Goal: Task Accomplishment & Management: Manage account settings

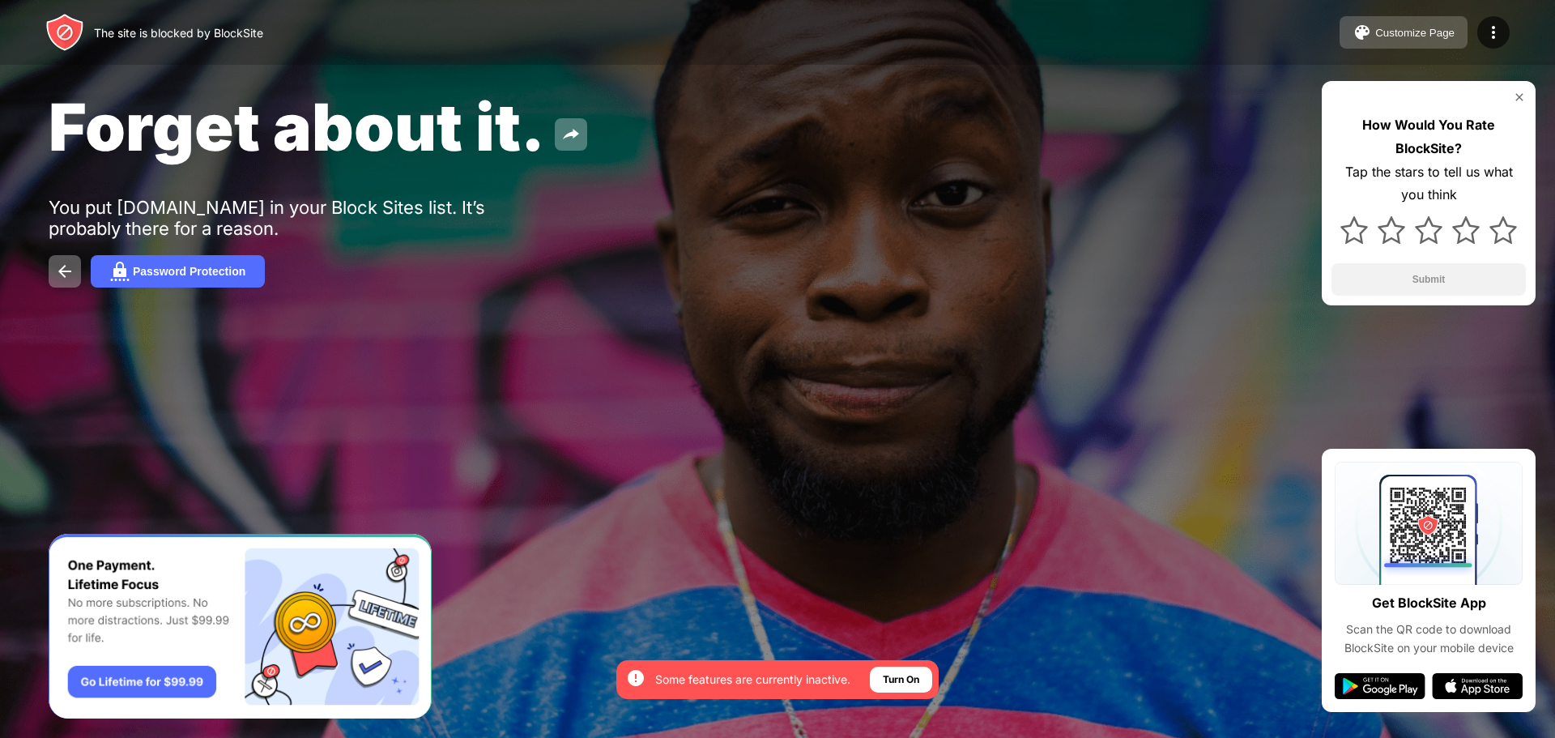
click at [1420, 36] on div "Customize Page" at bounding box center [1415, 33] width 79 height 12
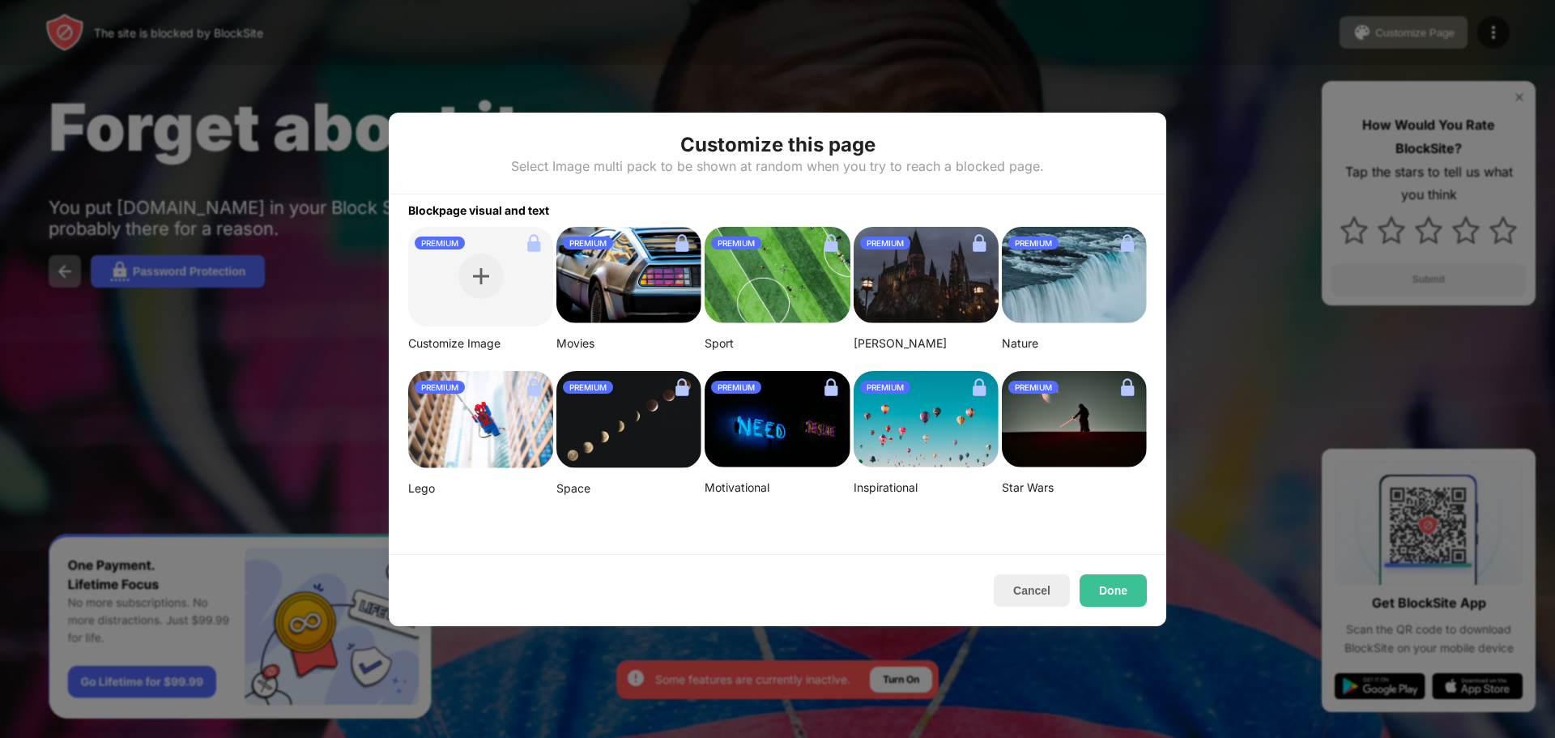
click at [1208, 90] on div at bounding box center [777, 369] width 1555 height 738
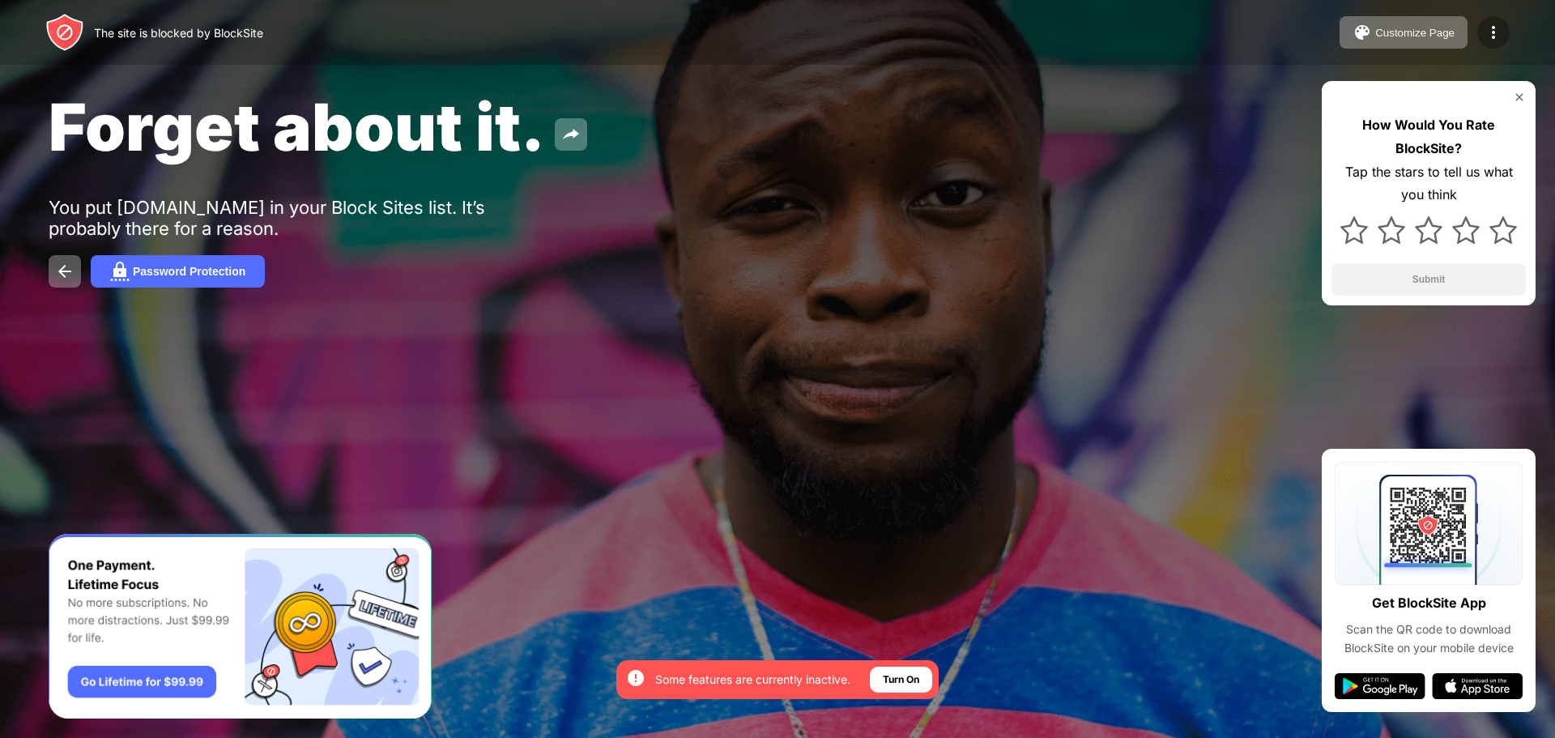
click at [1498, 26] on img at bounding box center [1493, 32] width 19 height 19
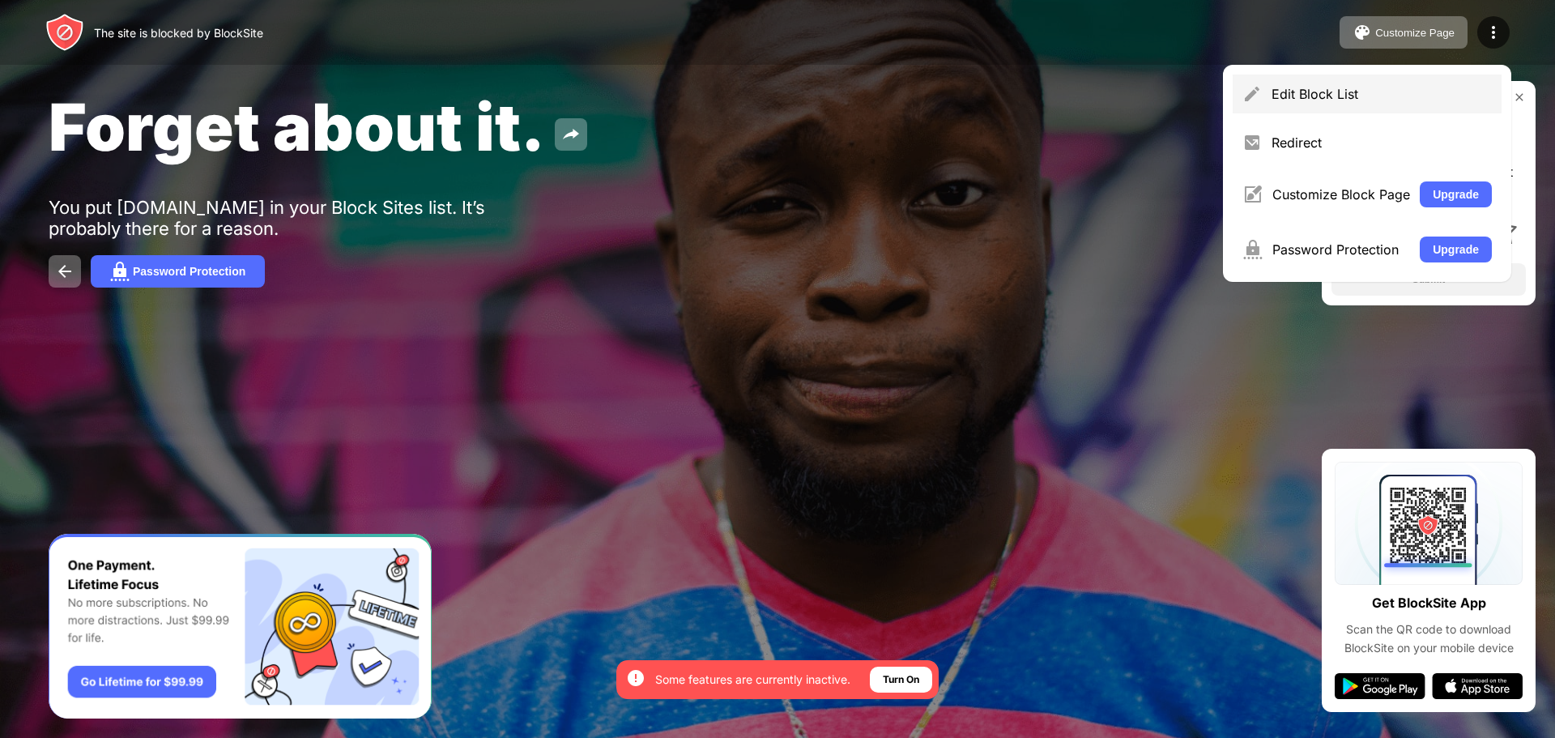
click at [1372, 89] on div "Edit Block List" at bounding box center [1382, 94] width 220 height 16
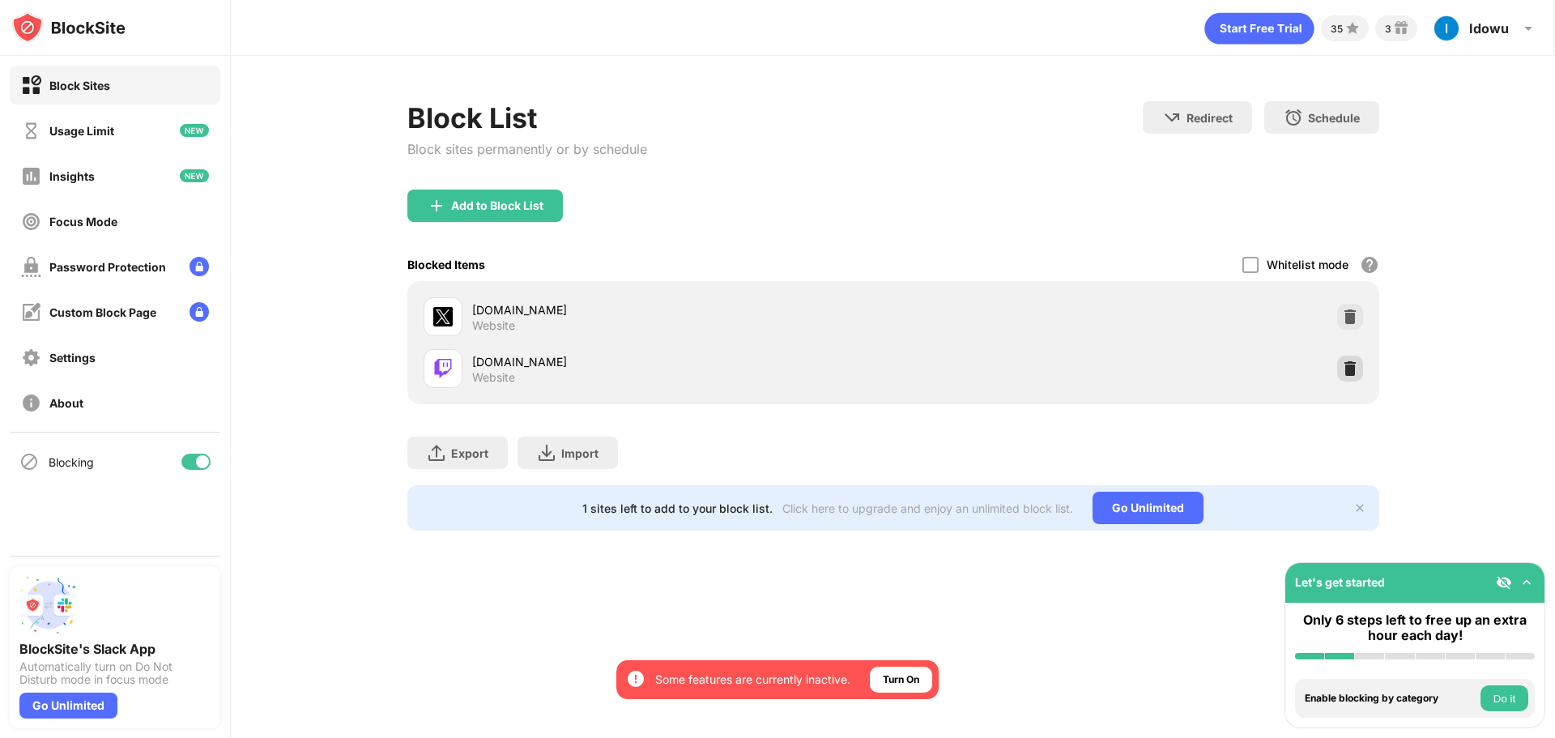
click at [1340, 367] on div at bounding box center [1350, 369] width 26 height 26
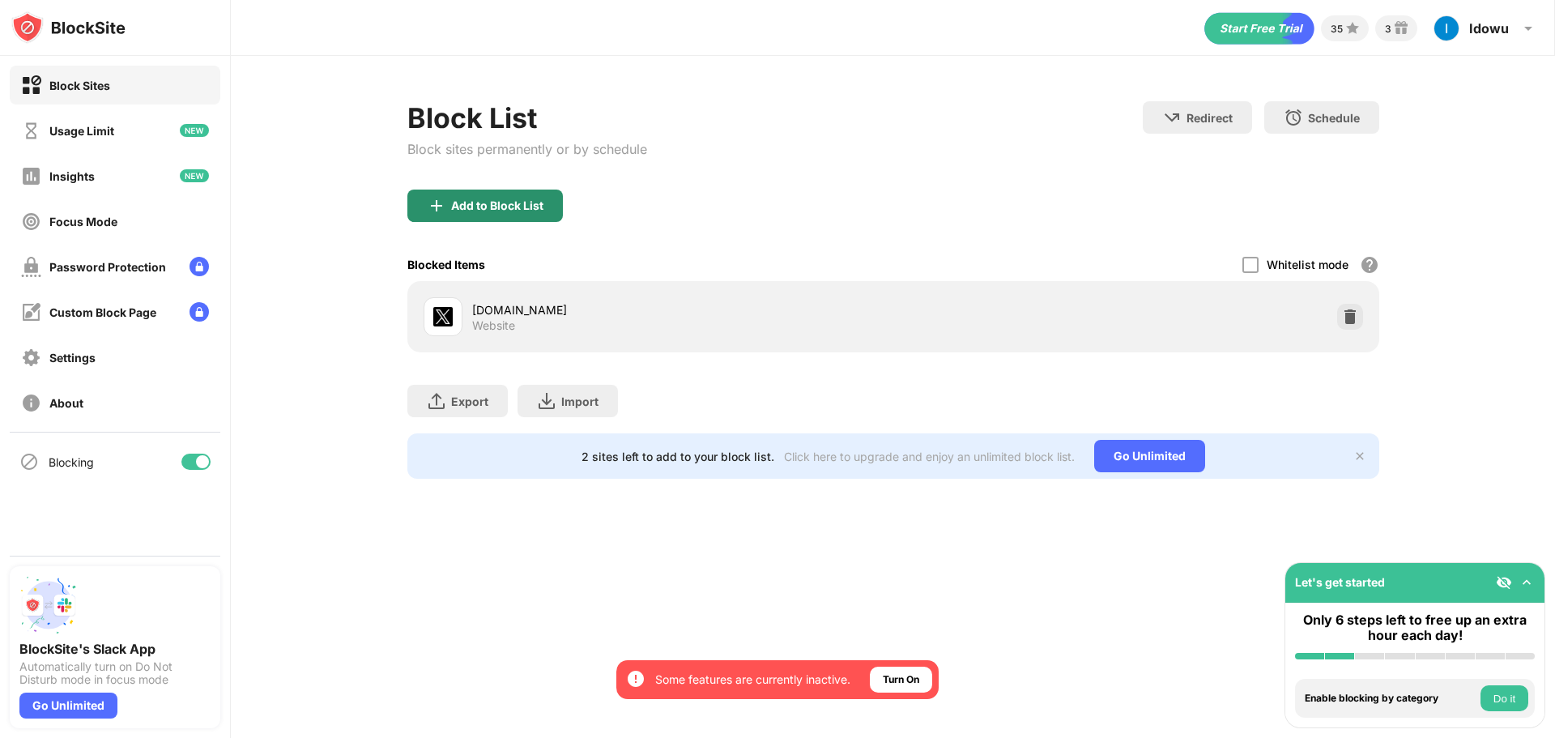
click at [503, 209] on div "Add to Block List" at bounding box center [497, 205] width 92 height 13
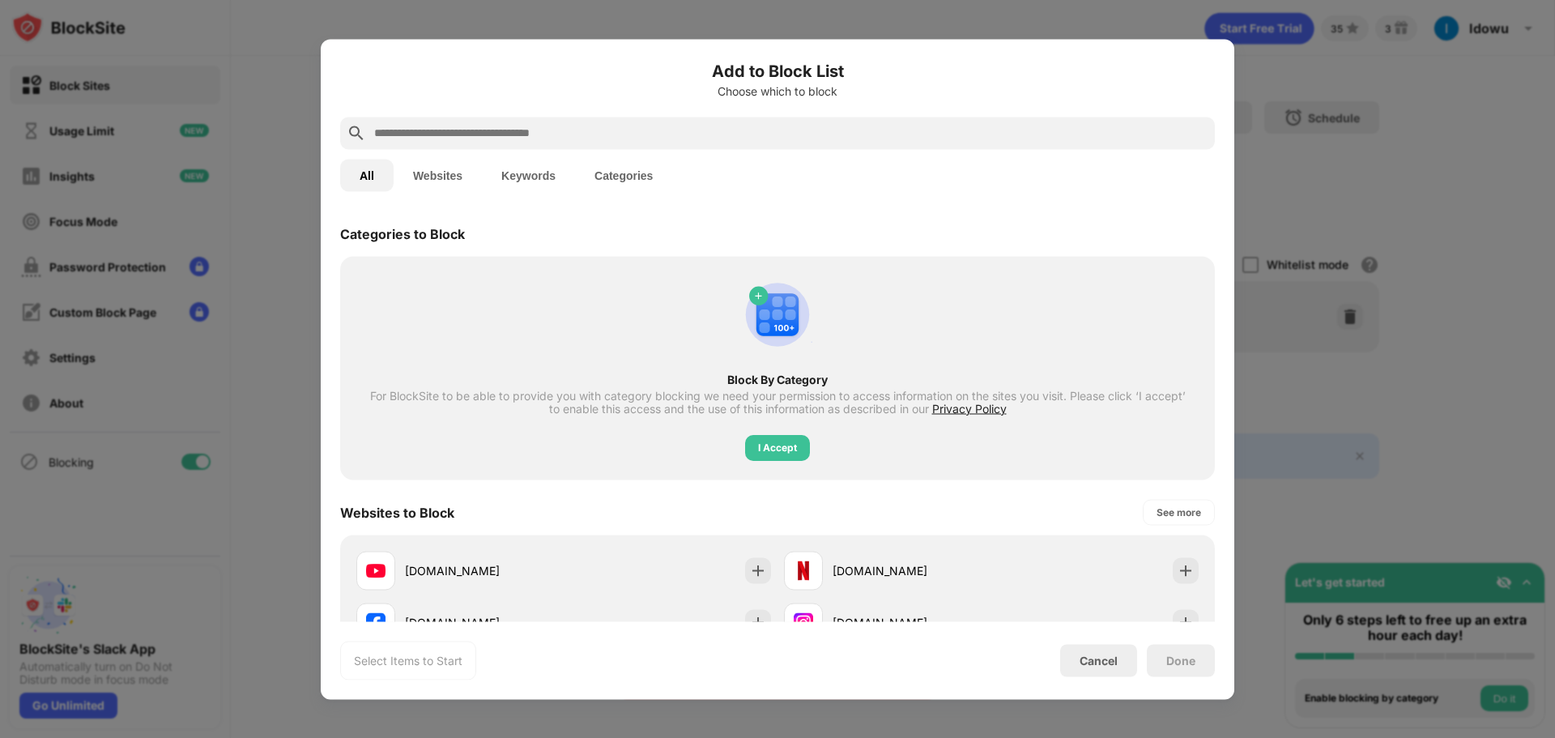
scroll to position [81, 0]
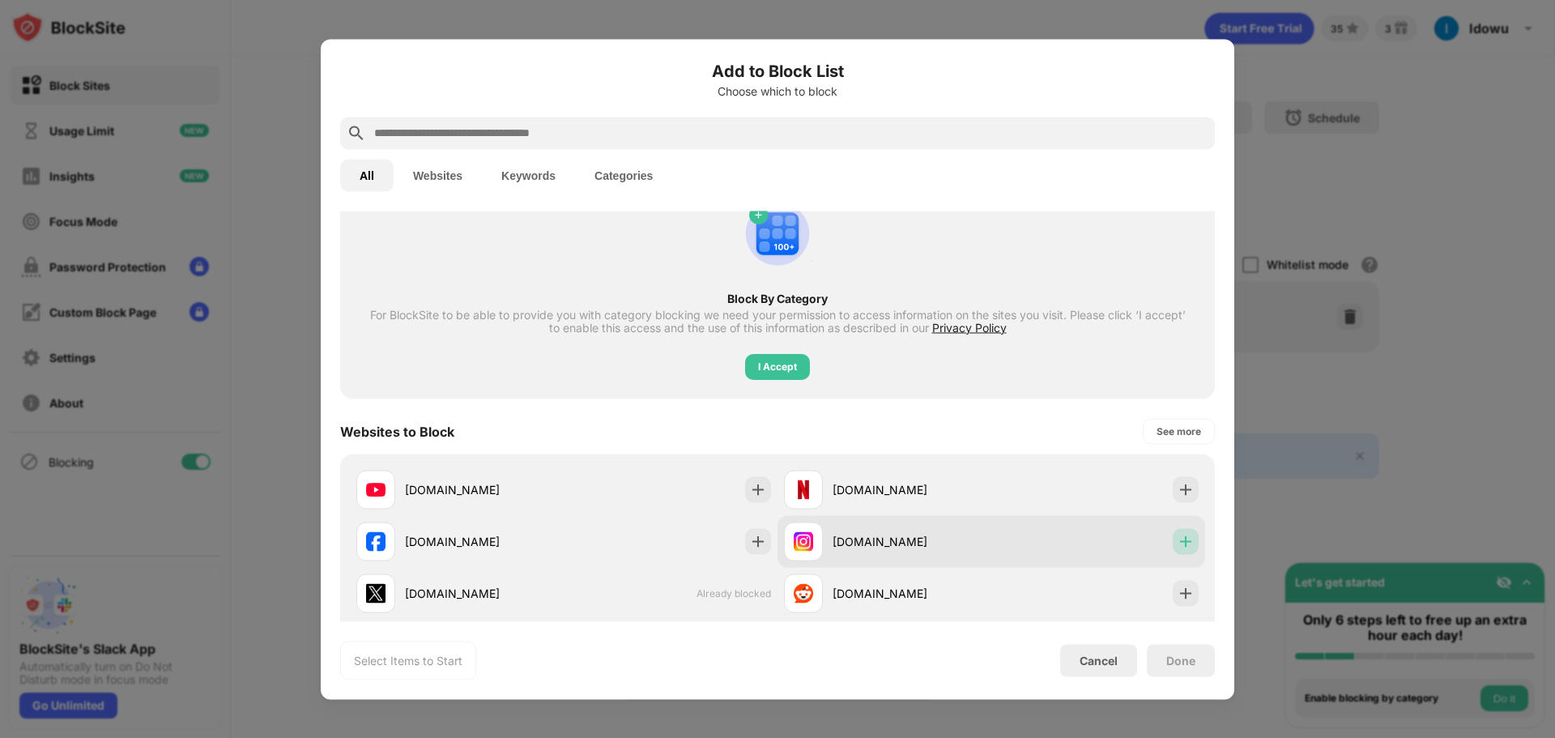
click at [1178, 540] on img at bounding box center [1186, 541] width 16 height 16
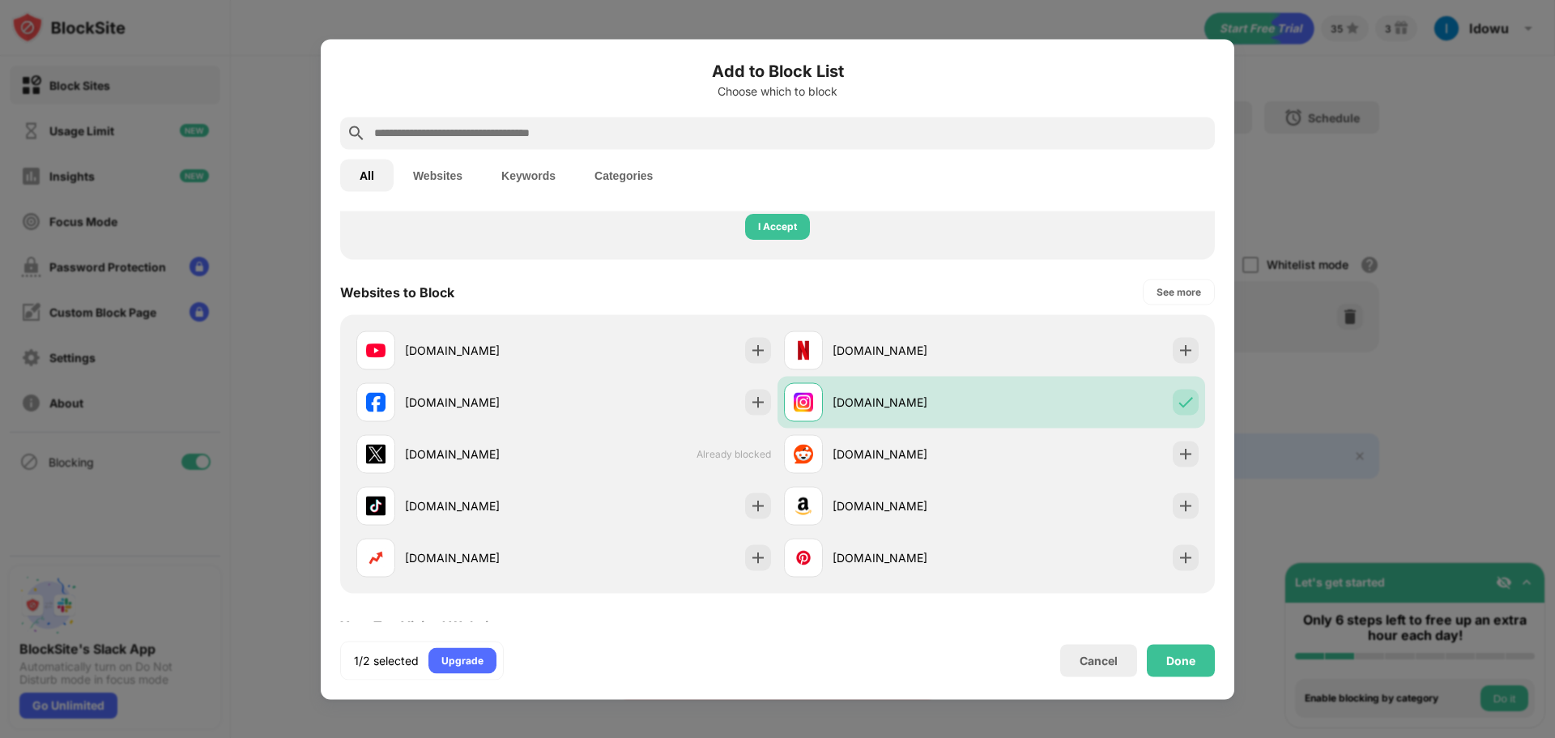
scroll to position [0, 0]
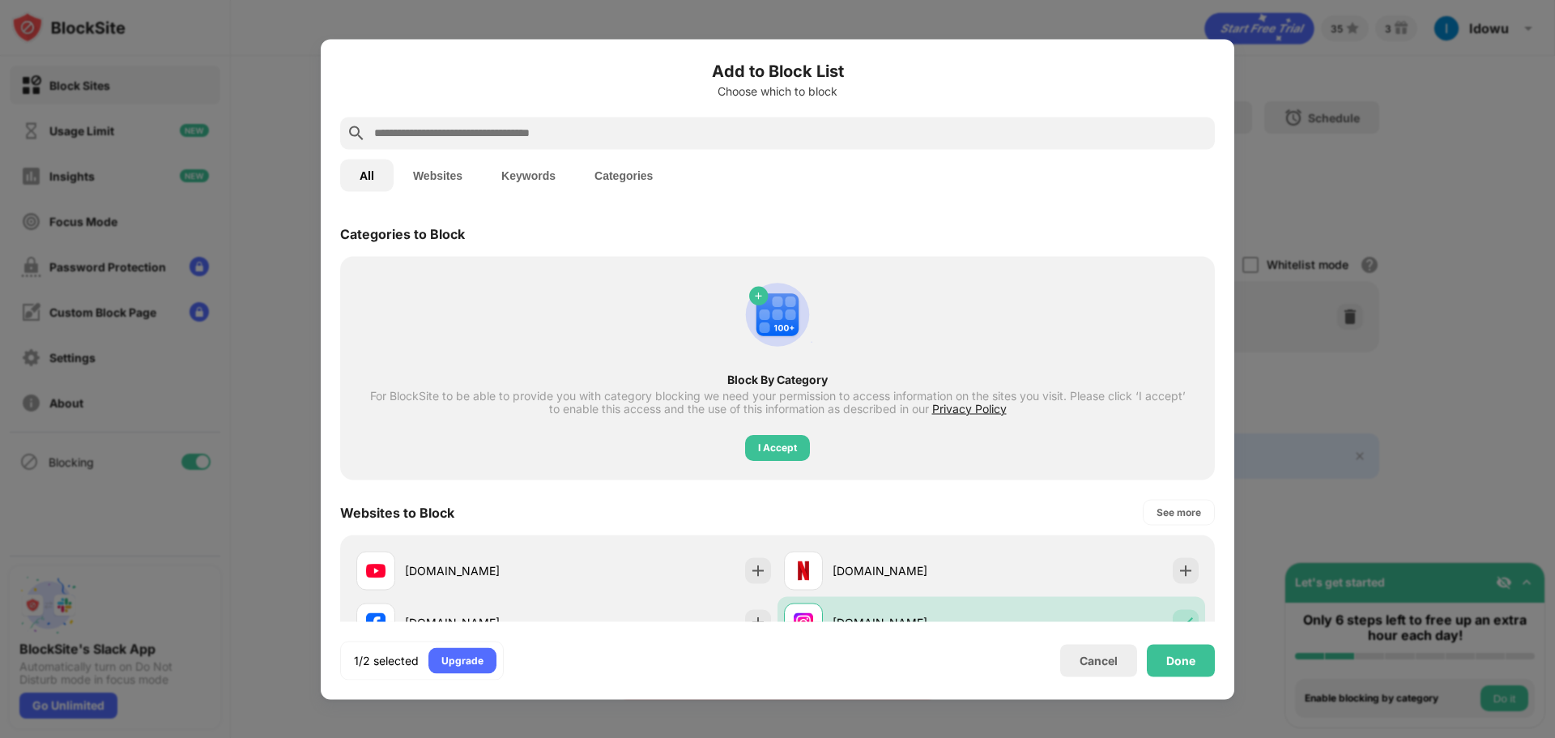
click at [488, 126] on input "text" at bounding box center [791, 132] width 836 height 19
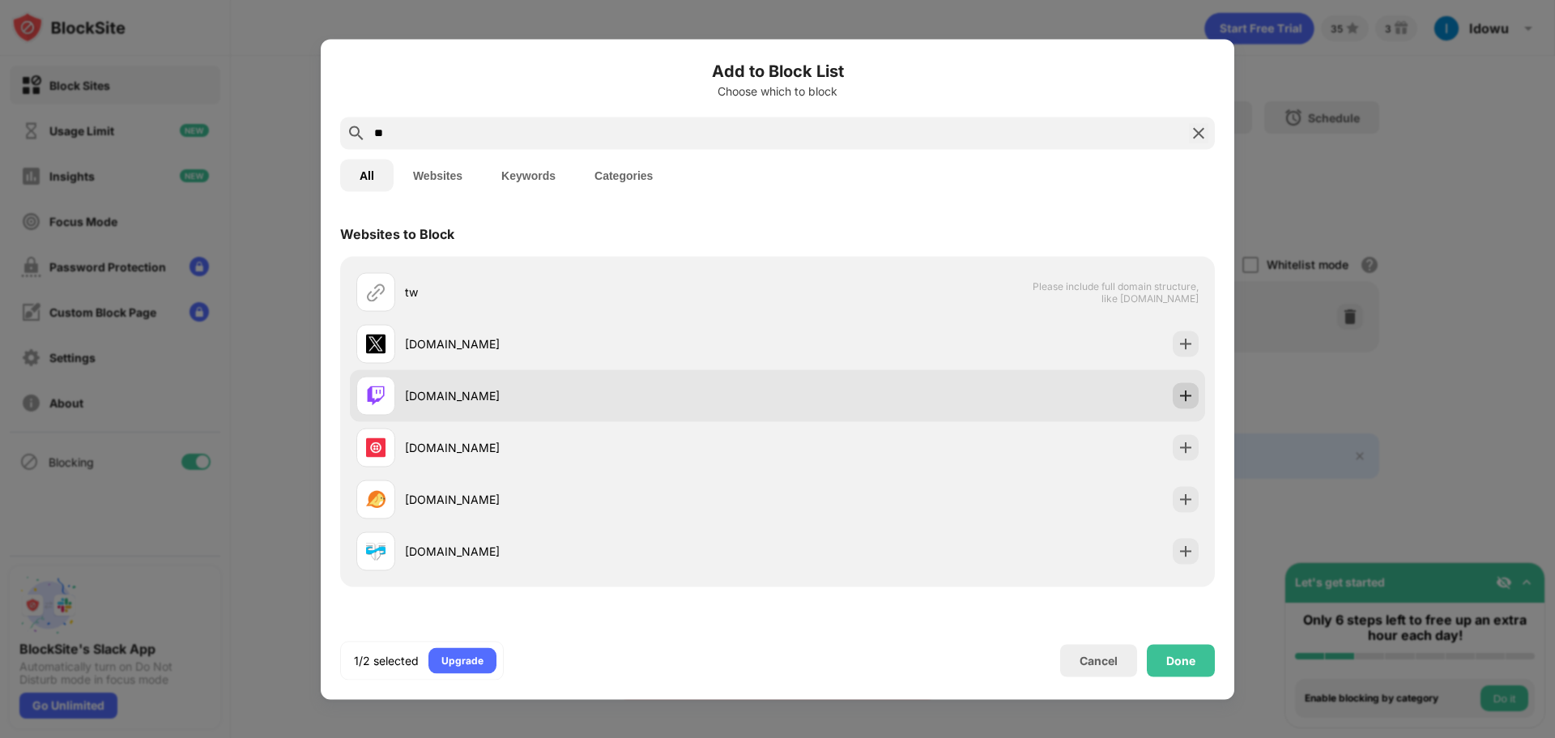
type input "**"
click at [1178, 389] on img at bounding box center [1186, 395] width 16 height 16
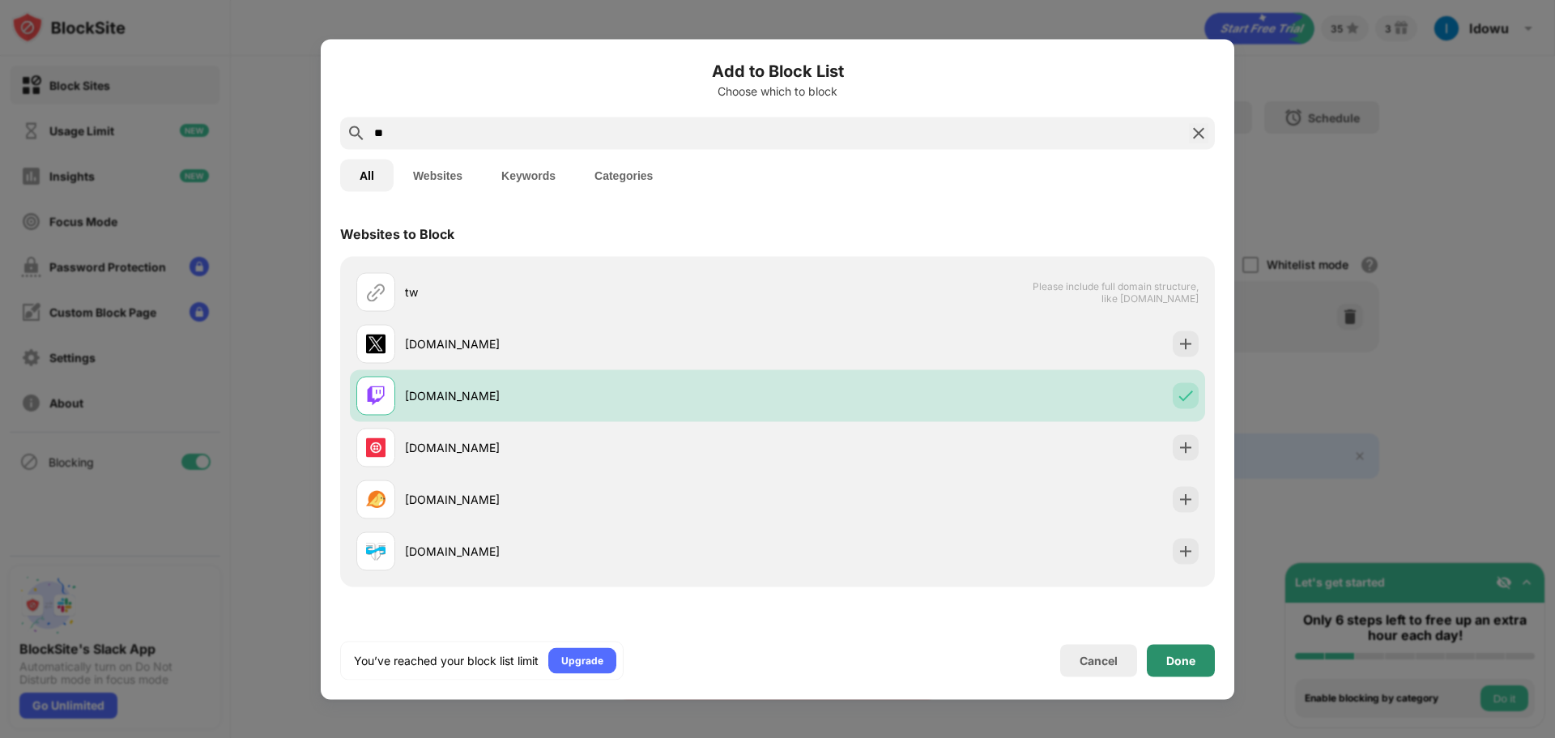
click at [1188, 661] on div "Done" at bounding box center [1181, 660] width 29 height 13
